Goal: Task Accomplishment & Management: Use online tool/utility

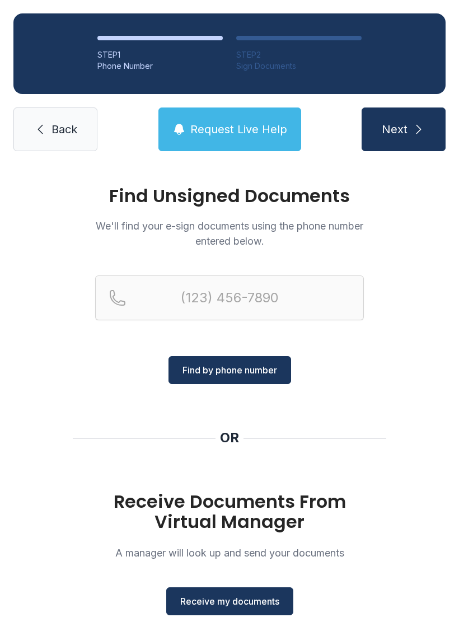
click at [215, 601] on span "Receive my documents" at bounding box center [229, 601] width 99 height 13
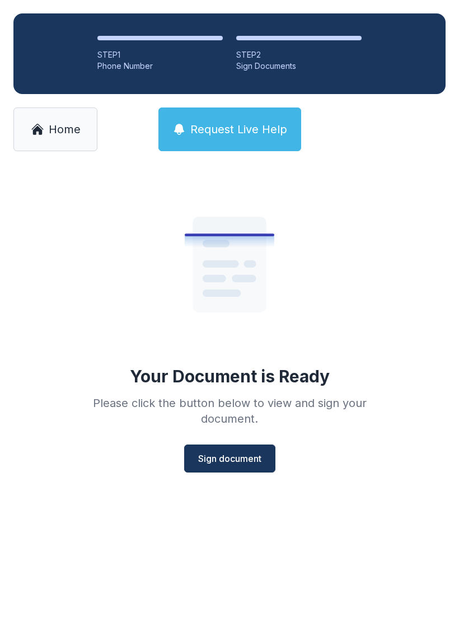
click at [224, 452] on span "Sign document" at bounding box center [229, 458] width 63 height 13
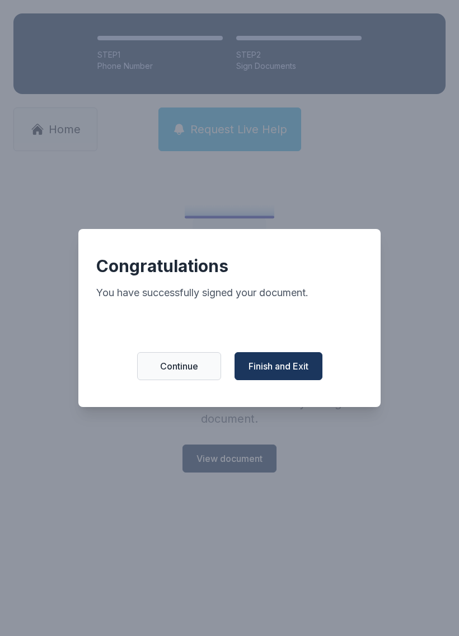
click at [290, 371] on span "Finish and Exit" at bounding box center [279, 366] width 60 height 13
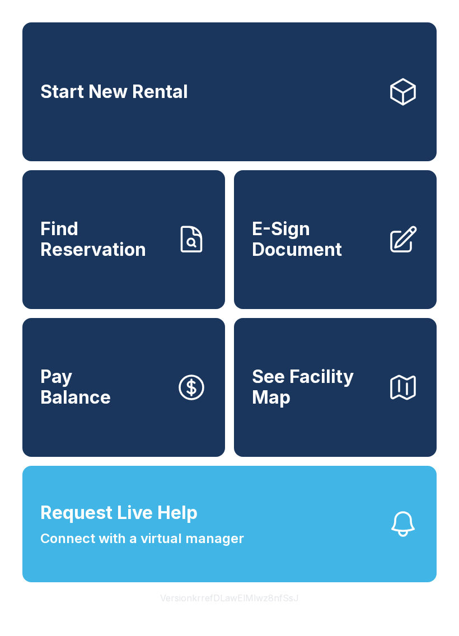
click at [331, 254] on span "E-Sign Document" at bounding box center [315, 239] width 127 height 41
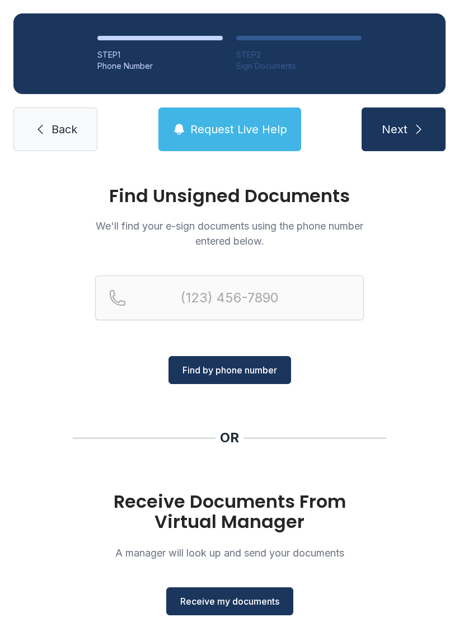
click at [239, 597] on span "Receive my documents" at bounding box center [229, 601] width 99 height 13
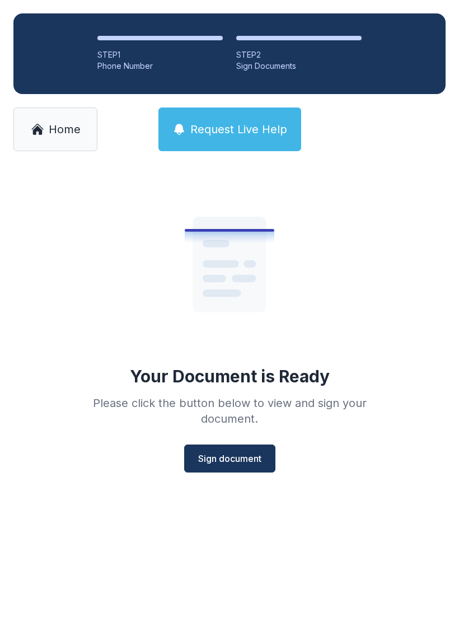
click at [236, 460] on span "Sign document" at bounding box center [229, 458] width 63 height 13
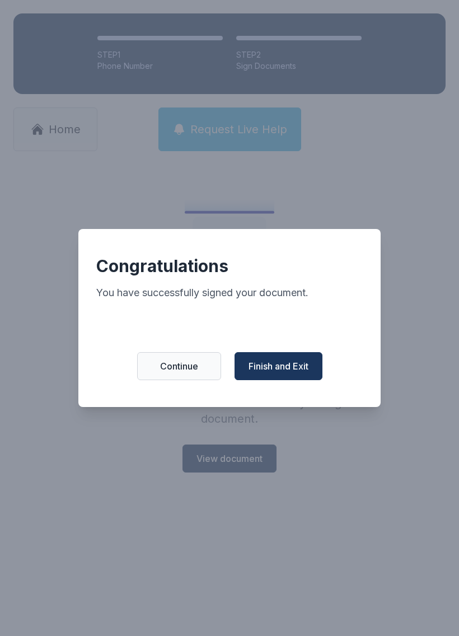
click at [301, 367] on span "Finish and Exit" at bounding box center [279, 366] width 60 height 13
